Goal: Task Accomplishment & Management: Use online tool/utility

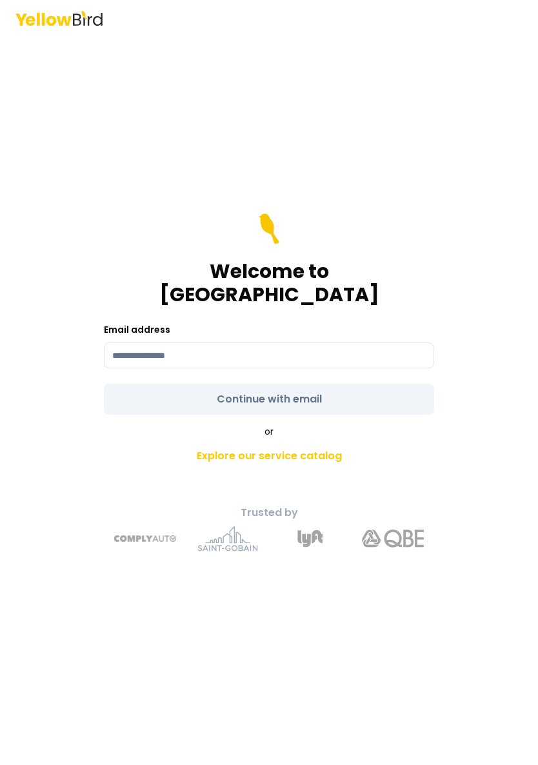
click at [331, 342] on input at bounding box center [269, 355] width 330 height 26
type input "**********"
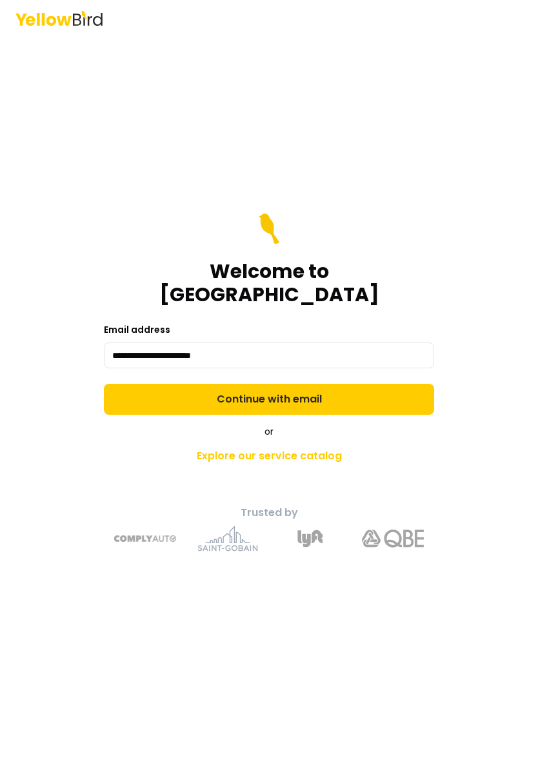
click at [346, 386] on button "Continue with email" at bounding box center [269, 399] width 330 height 31
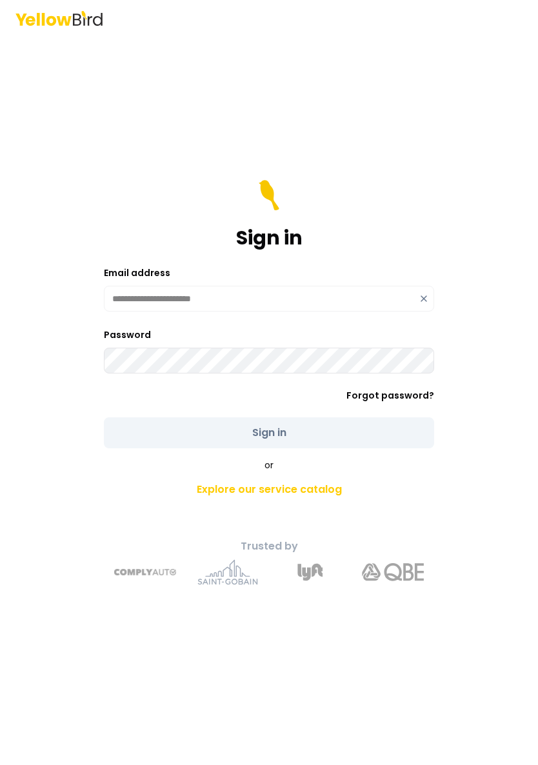
click at [269, 433] on button "Sign in" at bounding box center [269, 432] width 330 height 31
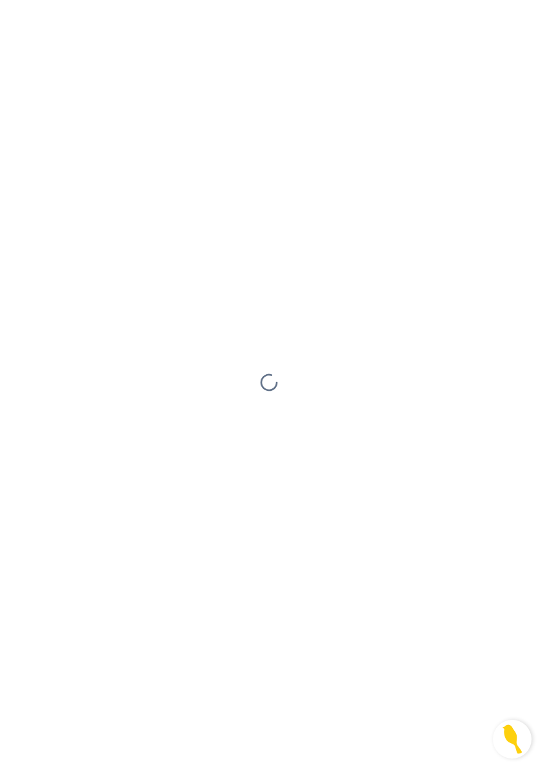
click at [337, 426] on div at bounding box center [269, 382] width 538 height 765
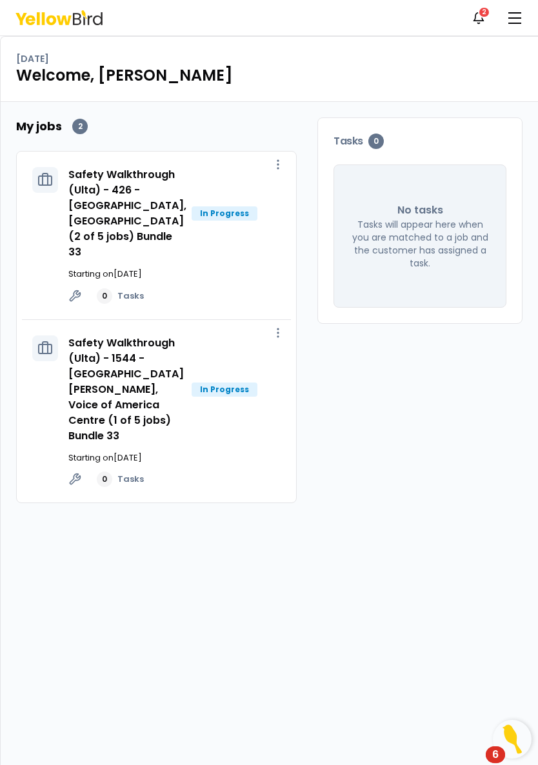
click at [217, 221] on div "In Progress" at bounding box center [225, 213] width 66 height 14
click at [161, 230] on h3 "Safety Walkthrough (Ulta) - 426 - [GEOGRAPHIC_DATA], [GEOGRAPHIC_DATA] (2 of 5 …" at bounding box center [127, 213] width 118 height 93
click at [103, 233] on link "Safety Walkthrough (Ulta) - 426 - [GEOGRAPHIC_DATA], [GEOGRAPHIC_DATA] (2 of 5 …" at bounding box center [127, 213] width 118 height 92
